Goal: Task Accomplishment & Management: Manage account settings

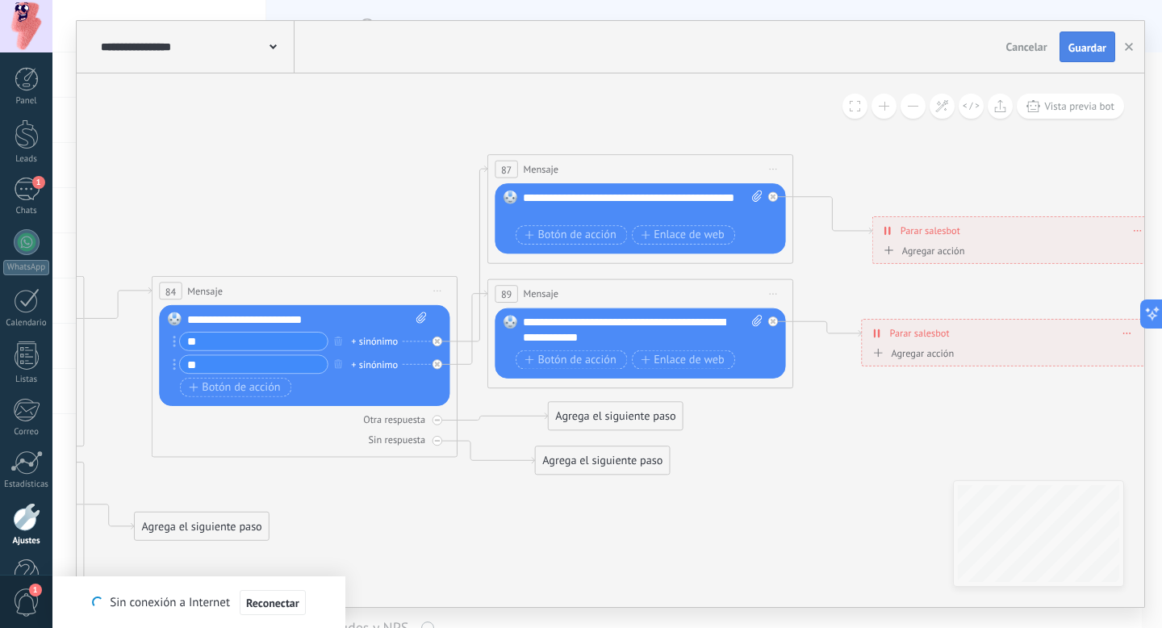
click at [1090, 46] on span "Guardar" at bounding box center [1087, 47] width 38 height 11
click at [291, 601] on span "Reconectar" at bounding box center [272, 602] width 53 height 11
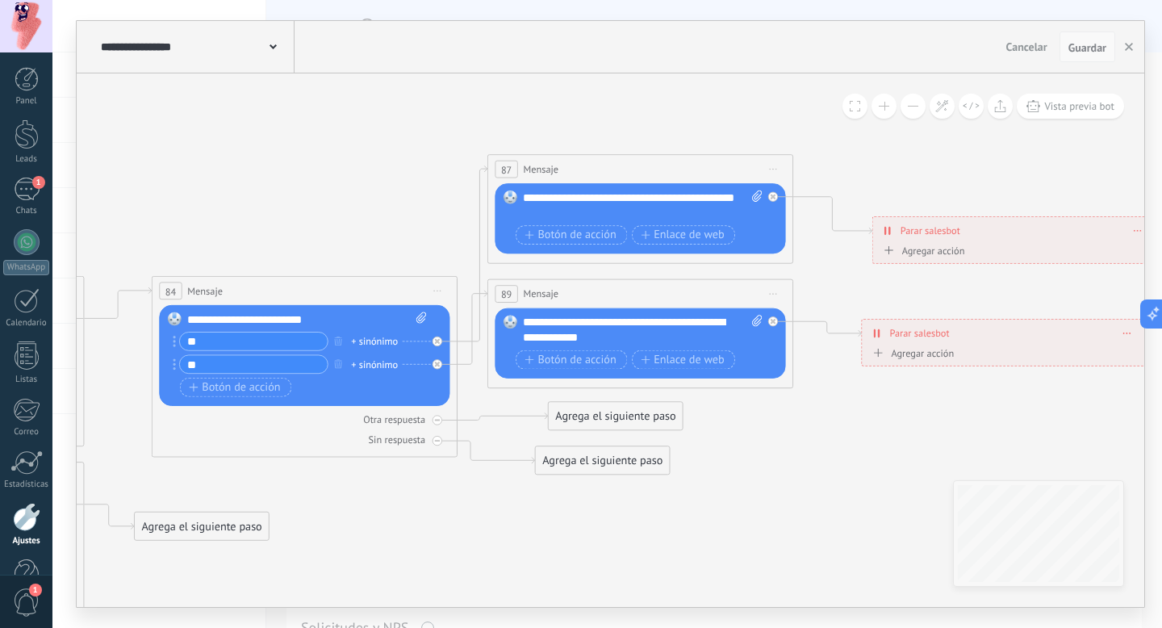
click at [1087, 52] on span "Guardar" at bounding box center [1087, 47] width 38 height 11
click at [1083, 45] on span "Guardar" at bounding box center [1087, 47] width 38 height 11
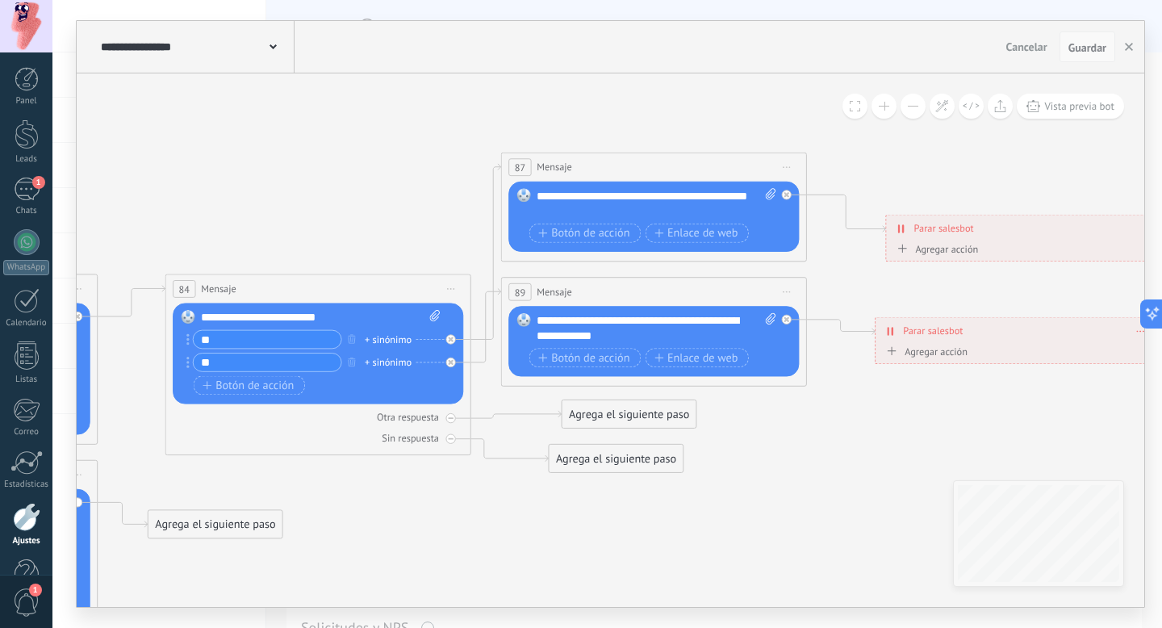
click at [1085, 49] on span "Guardar" at bounding box center [1087, 47] width 38 height 11
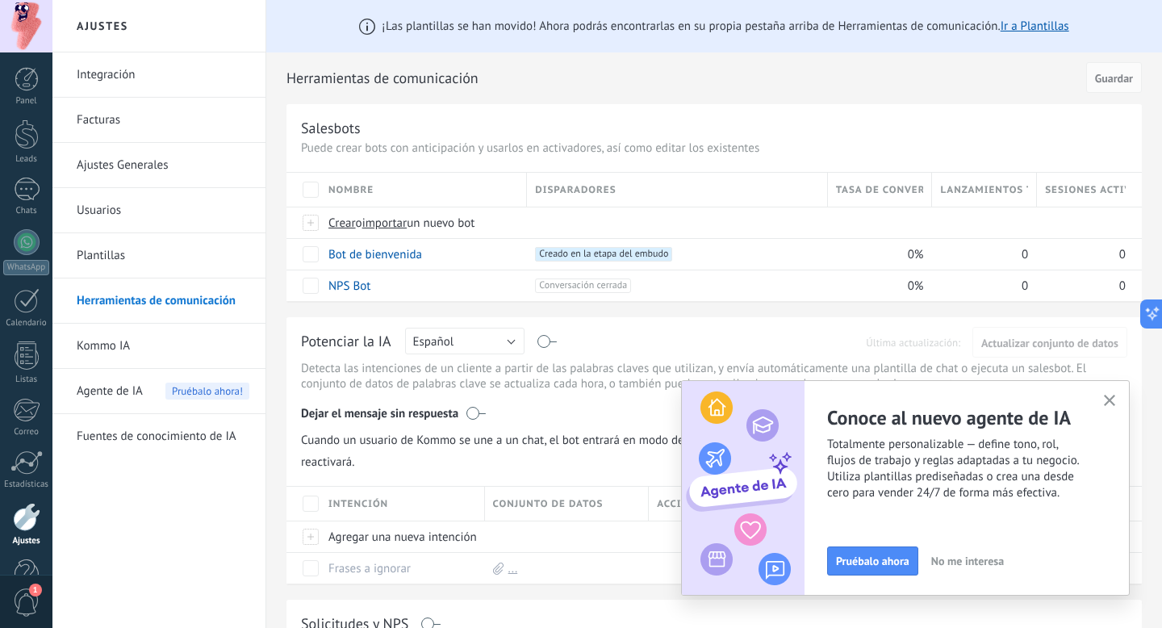
click at [1110, 394] on button "button" at bounding box center [1110, 401] width 20 height 22
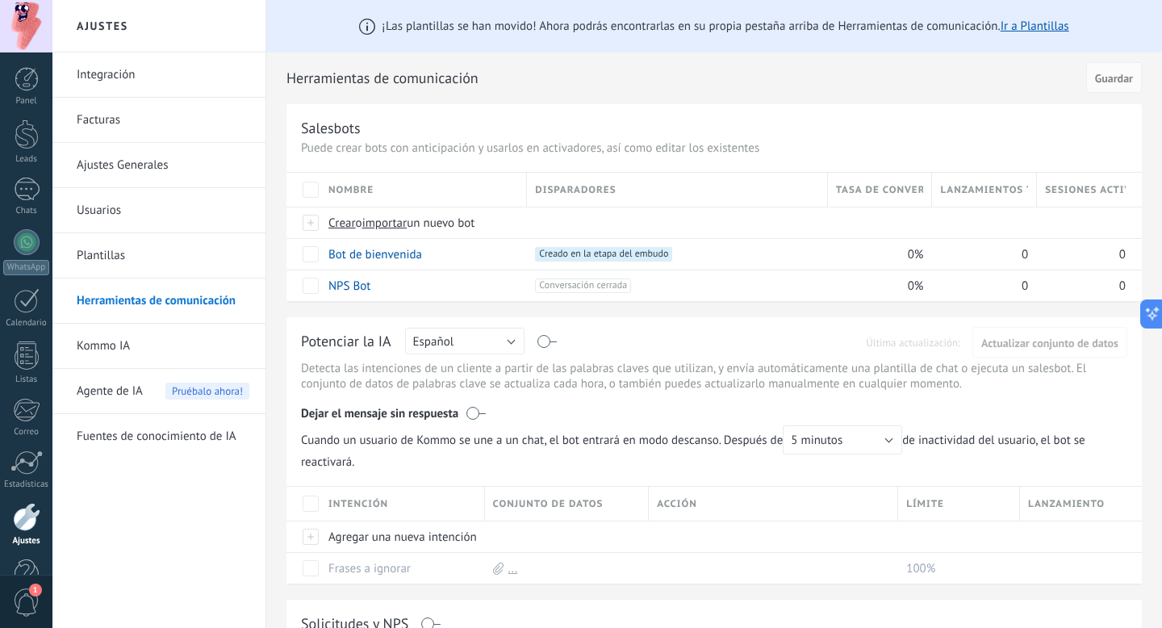
click at [799, 112] on div "Salesbots Puede crear bots con anticipación y usarlos en activadores, así como …" at bounding box center [713, 202] width 855 height 197
